Goal: Book appointment/travel/reservation

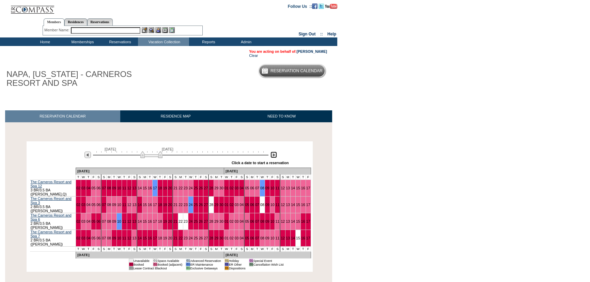
click at [275, 157] on img at bounding box center [273, 154] width 6 height 6
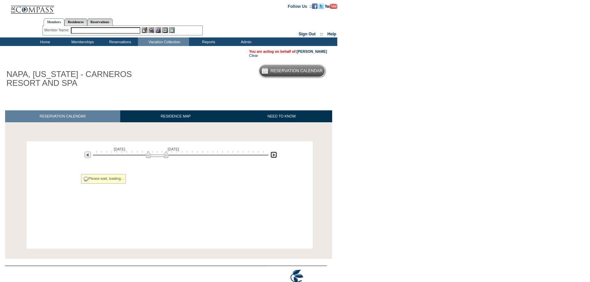
click at [275, 157] on img at bounding box center [273, 154] width 6 height 6
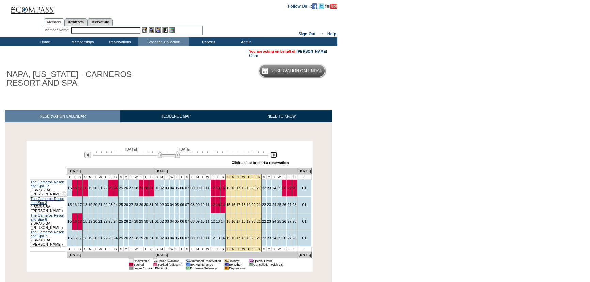
click at [275, 157] on img at bounding box center [273, 154] width 6 height 6
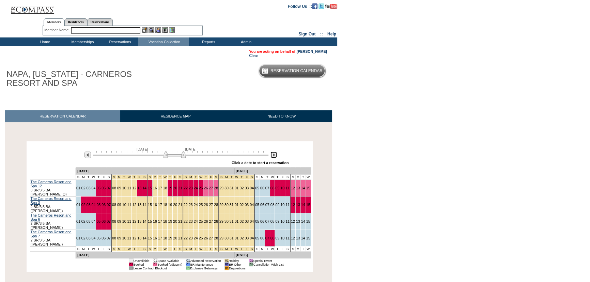
click at [275, 157] on img at bounding box center [273, 154] width 6 height 6
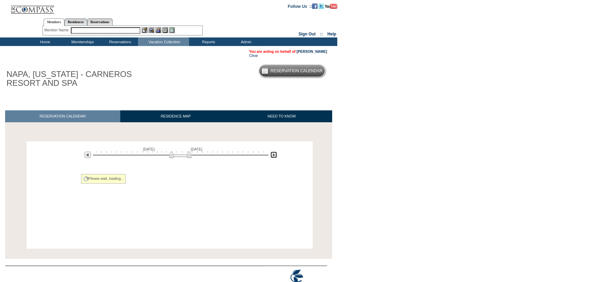
click at [275, 157] on img at bounding box center [273, 154] width 6 height 6
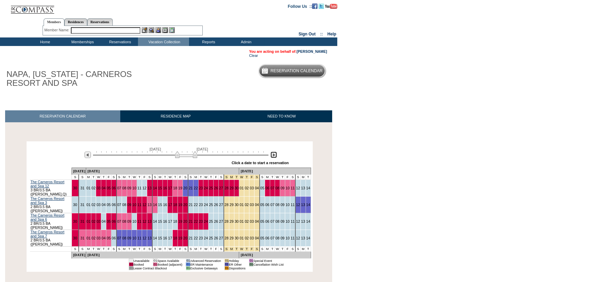
click at [275, 157] on img at bounding box center [273, 154] width 6 height 6
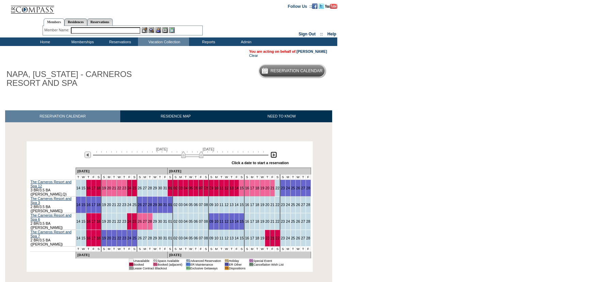
click at [275, 157] on img at bounding box center [273, 154] width 6 height 6
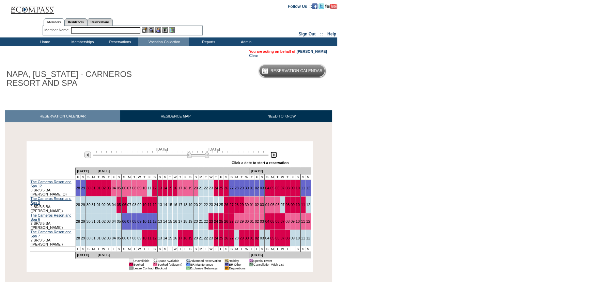
click at [275, 157] on img at bounding box center [273, 154] width 6 height 6
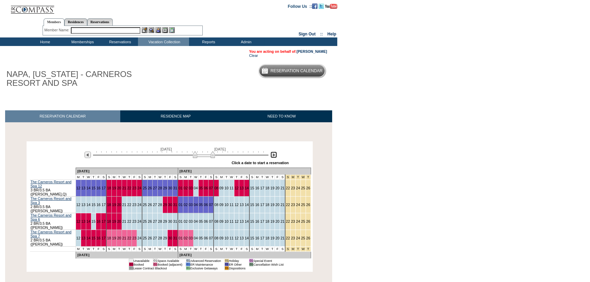
click at [275, 157] on img at bounding box center [273, 154] width 6 height 6
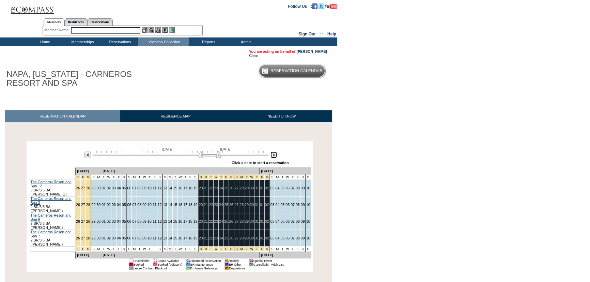
click at [275, 157] on img at bounding box center [273, 154] width 6 height 6
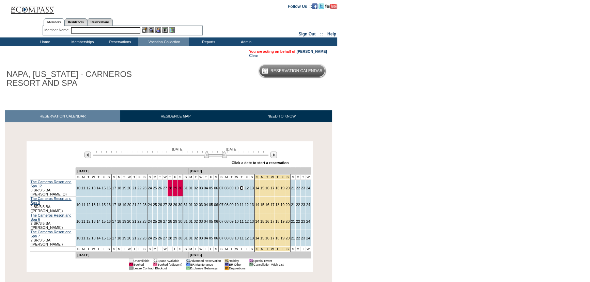
click at [239, 187] on link "11" at bounding box center [241, 188] width 4 height 4
